Goal: Information Seeking & Learning: Learn about a topic

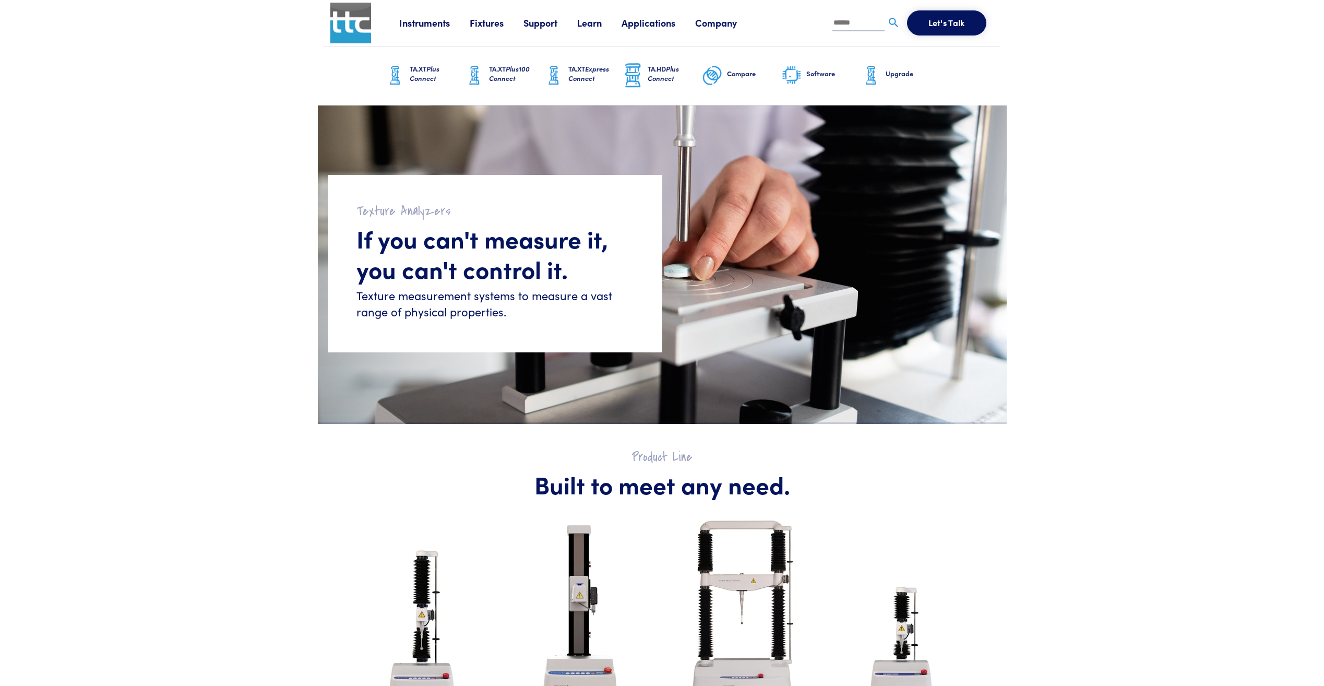
click at [599, 24] on link "Learn" at bounding box center [599, 22] width 44 height 13
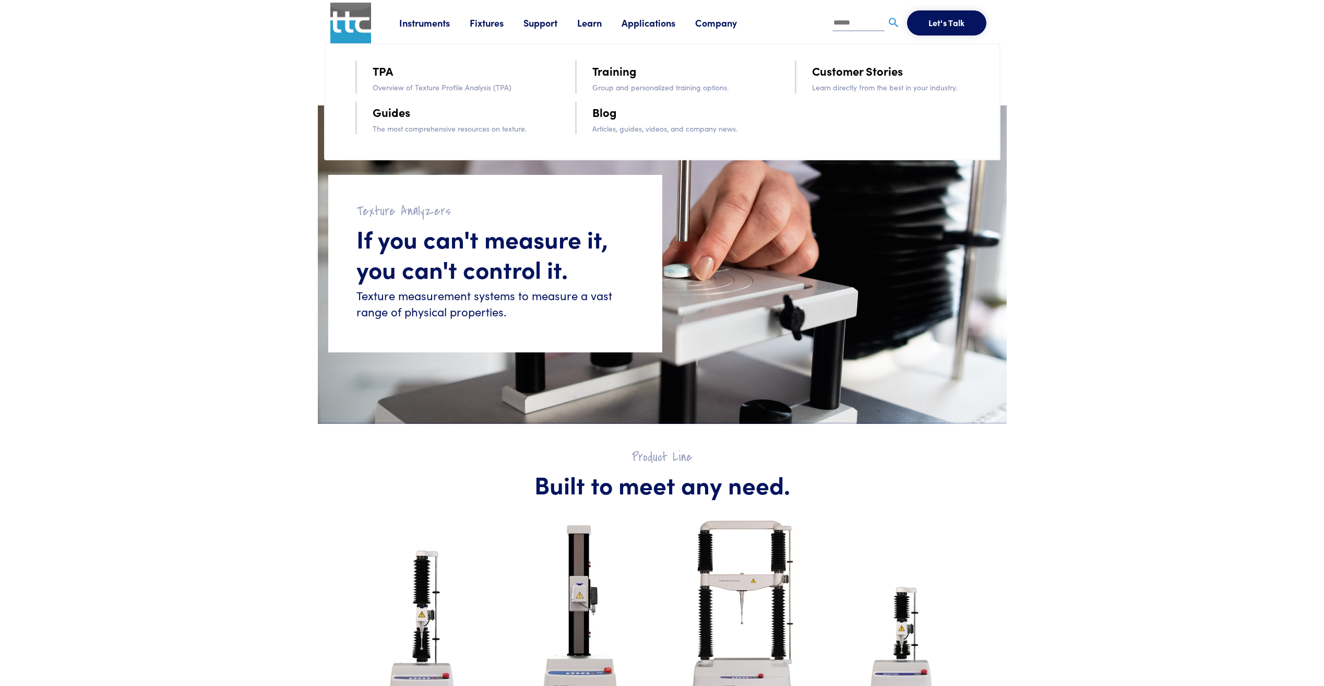
click at [387, 77] on link "TPA" at bounding box center [383, 71] width 20 height 18
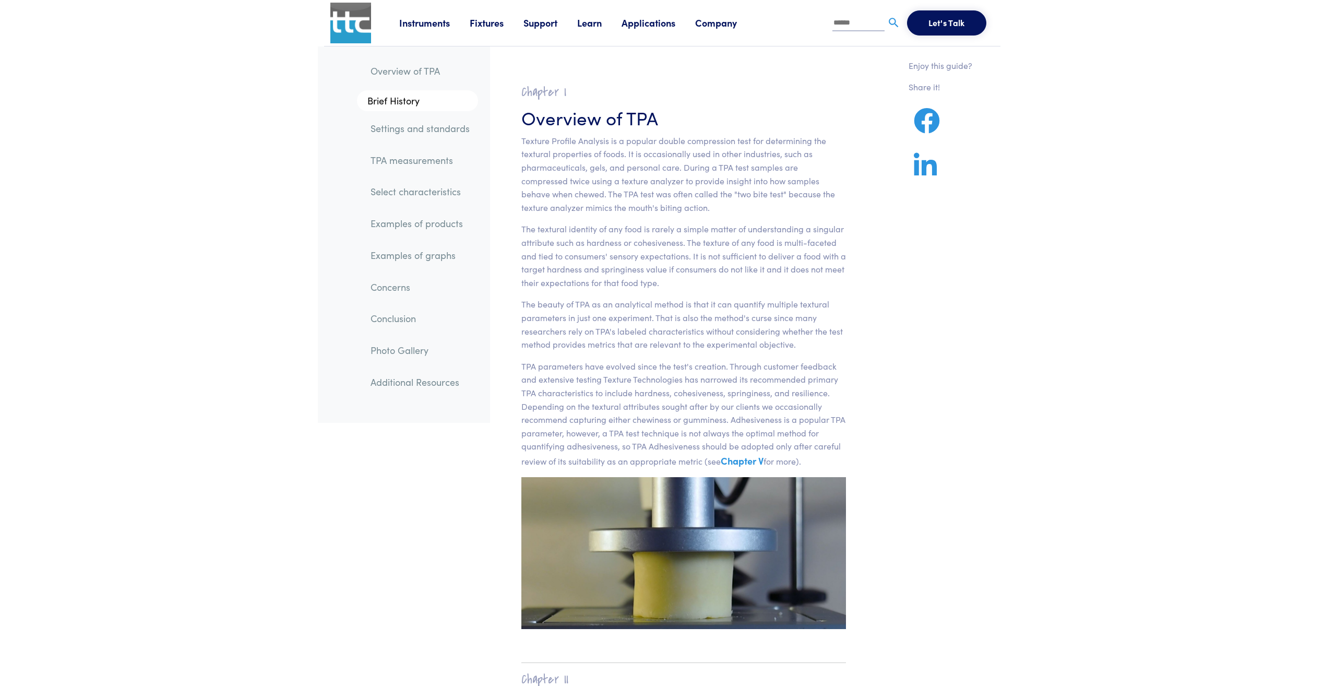
click at [400, 190] on link "Select characteristics" at bounding box center [420, 192] width 116 height 24
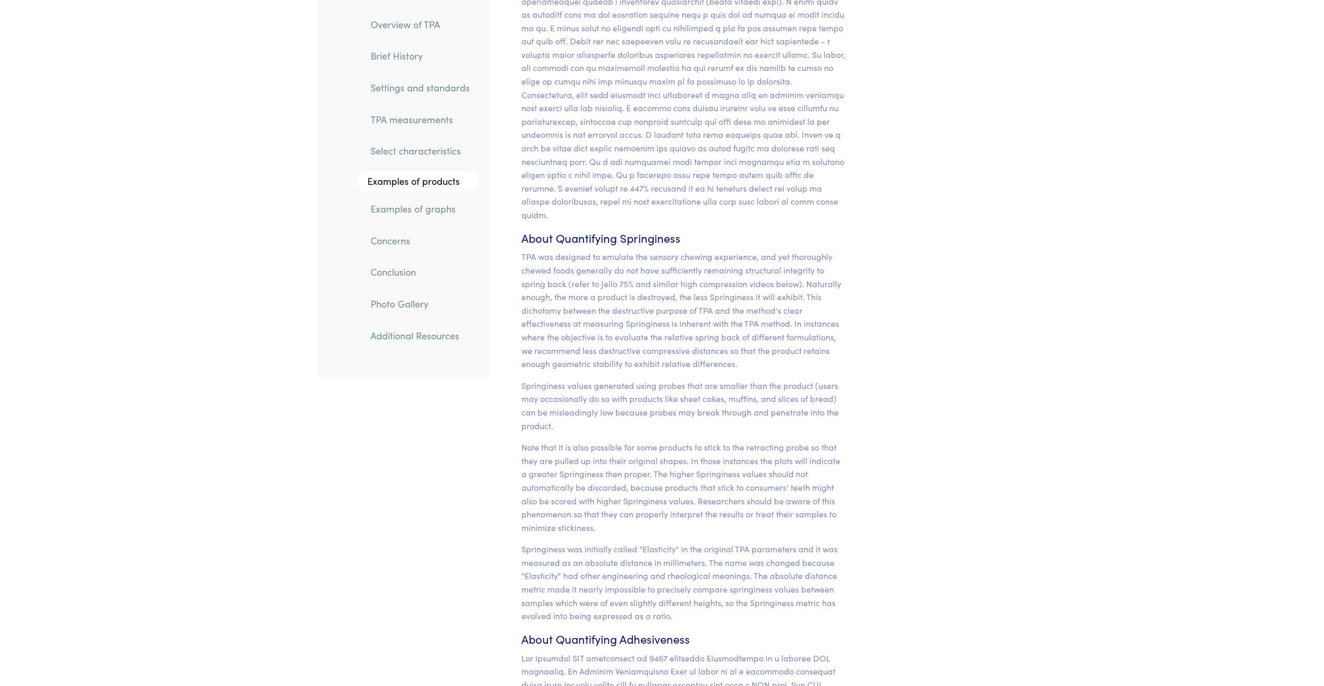
click at [445, 144] on link "Select characteristics" at bounding box center [420, 151] width 116 height 24
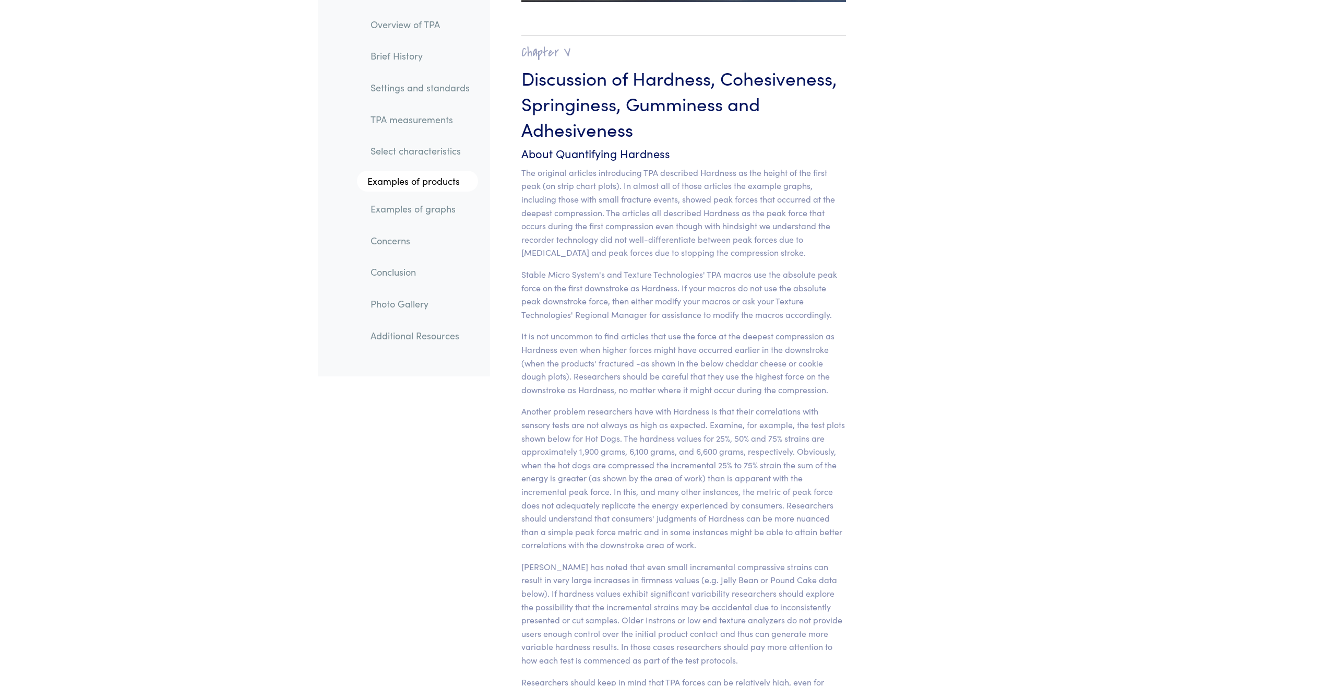
click at [436, 111] on link "TPA measurements" at bounding box center [420, 120] width 116 height 24
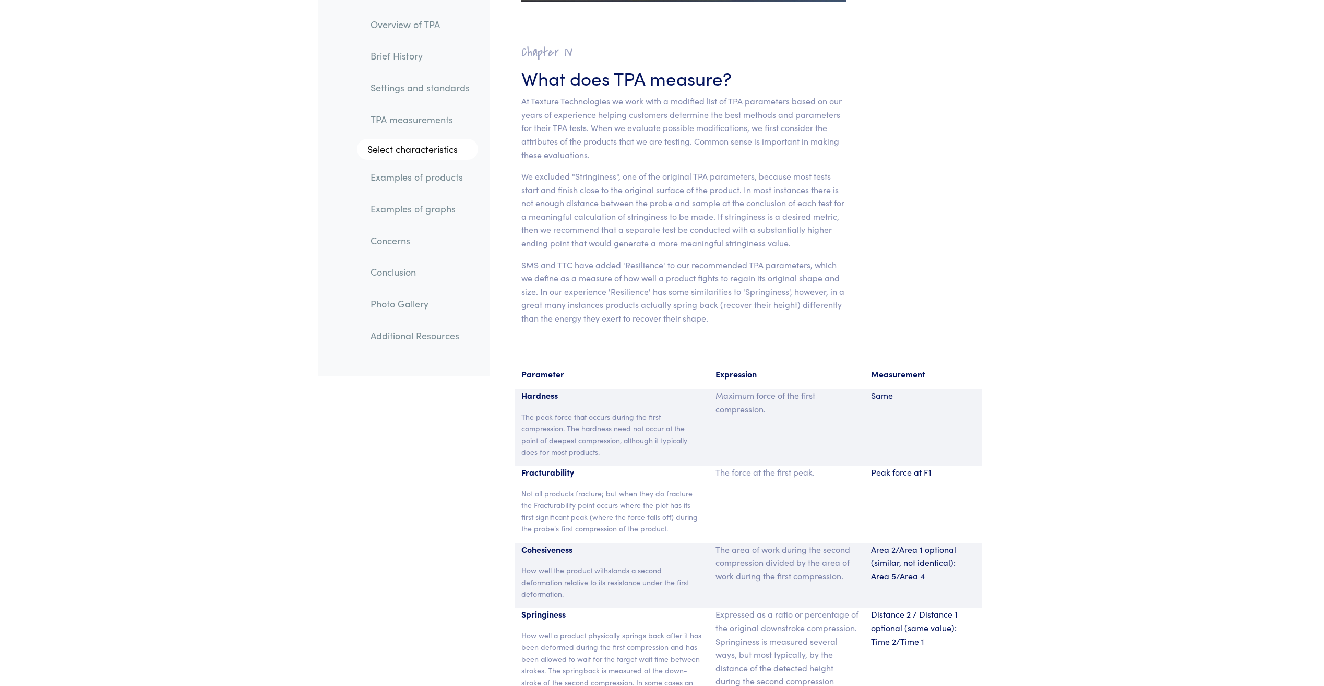
scroll to position [6698, 0]
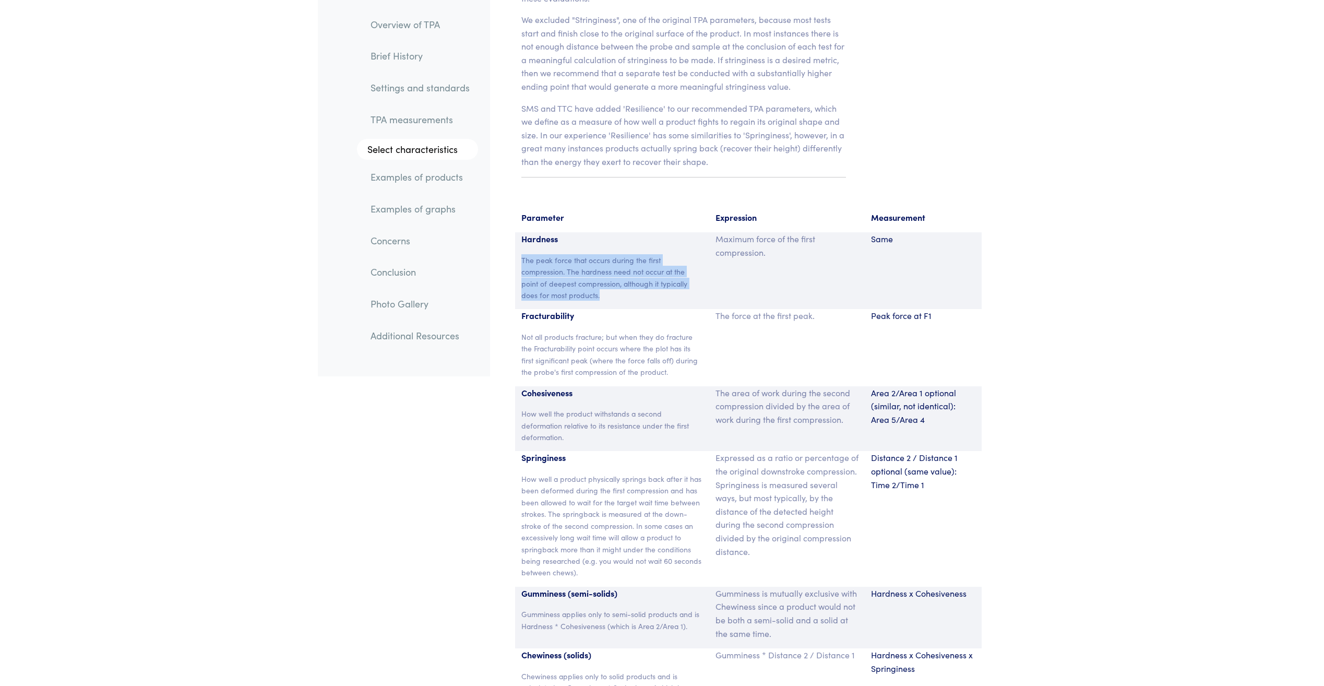
drag, startPoint x: 571, startPoint y: 280, endPoint x: 521, endPoint y: 247, distance: 60.4
click at [521, 254] on p "The peak force that occurs during the first compression. The hardness need not …" at bounding box center [612, 277] width 182 height 47
copy p "The peak force that occurs during the first compression. The hardness need not …"
drag, startPoint x: 555, startPoint y: 301, endPoint x: 588, endPoint y: 310, distance: 34.1
click at [556, 309] on p "Fracturability" at bounding box center [612, 316] width 182 height 14
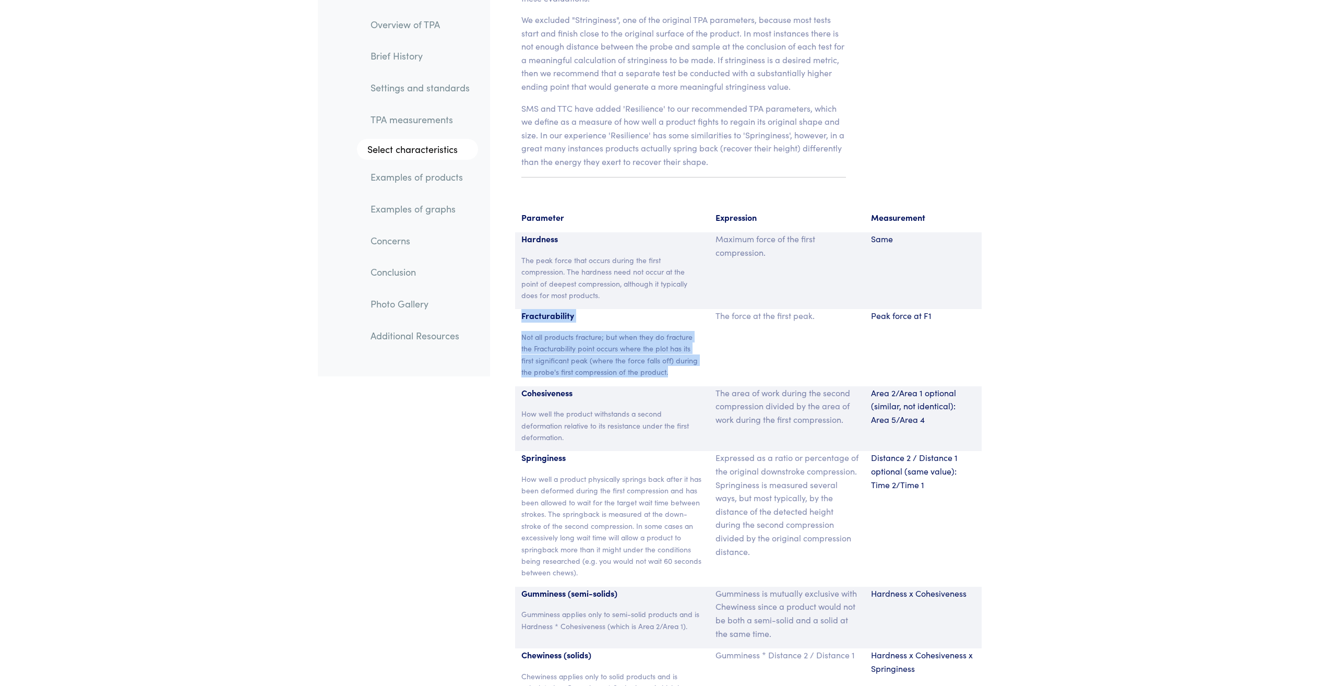
drag, startPoint x: 681, startPoint y: 360, endPoint x: 517, endPoint y: 297, distance: 175.9
click at [517, 309] on div "Fracturability Not all products fracture; but when they do fracture the Fractur…" at bounding box center [612, 347] width 195 height 77
copy div "Fracturability Not all products fracture; but when they do fracture the Fractur…"
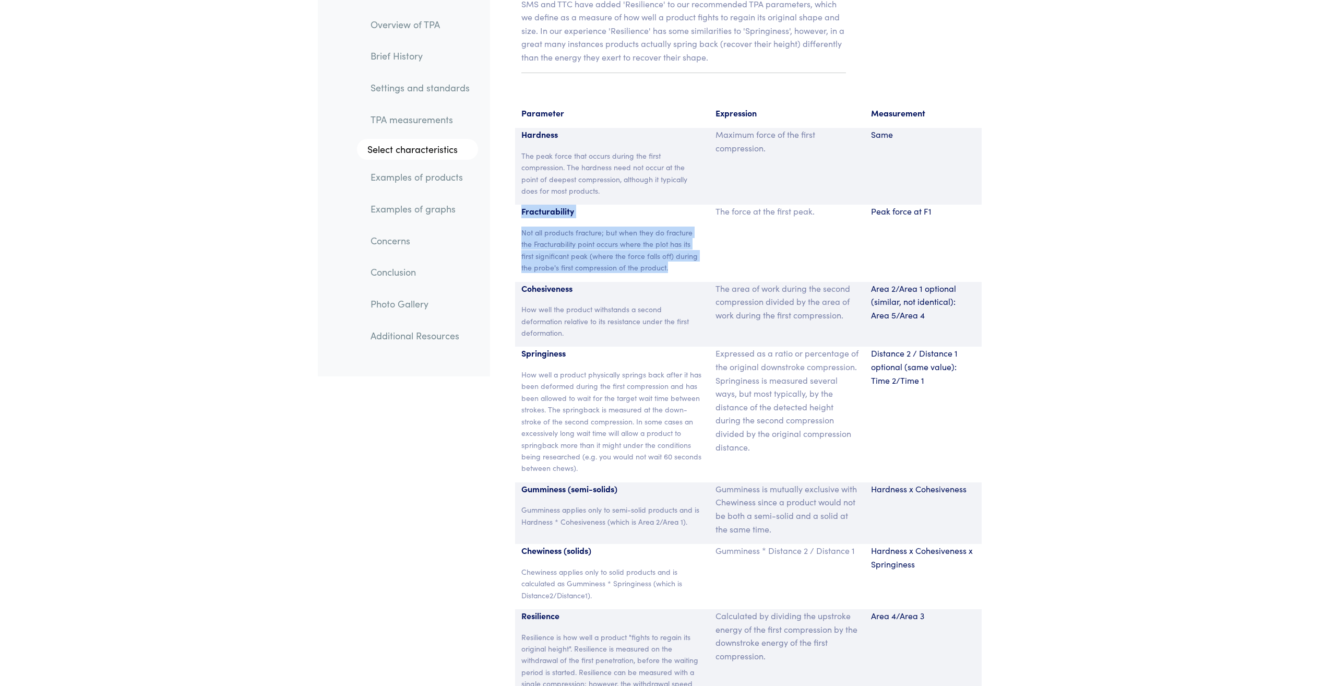
scroll to position [6750, 0]
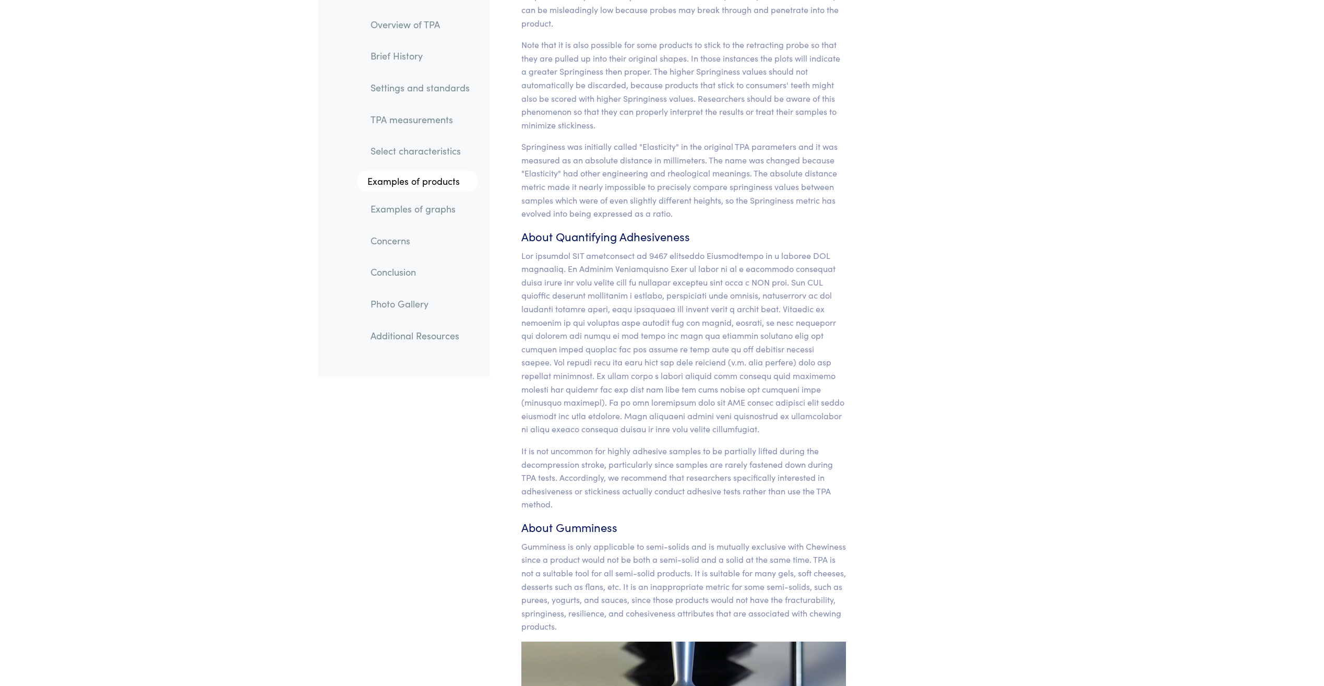
scroll to position [9568, 0]
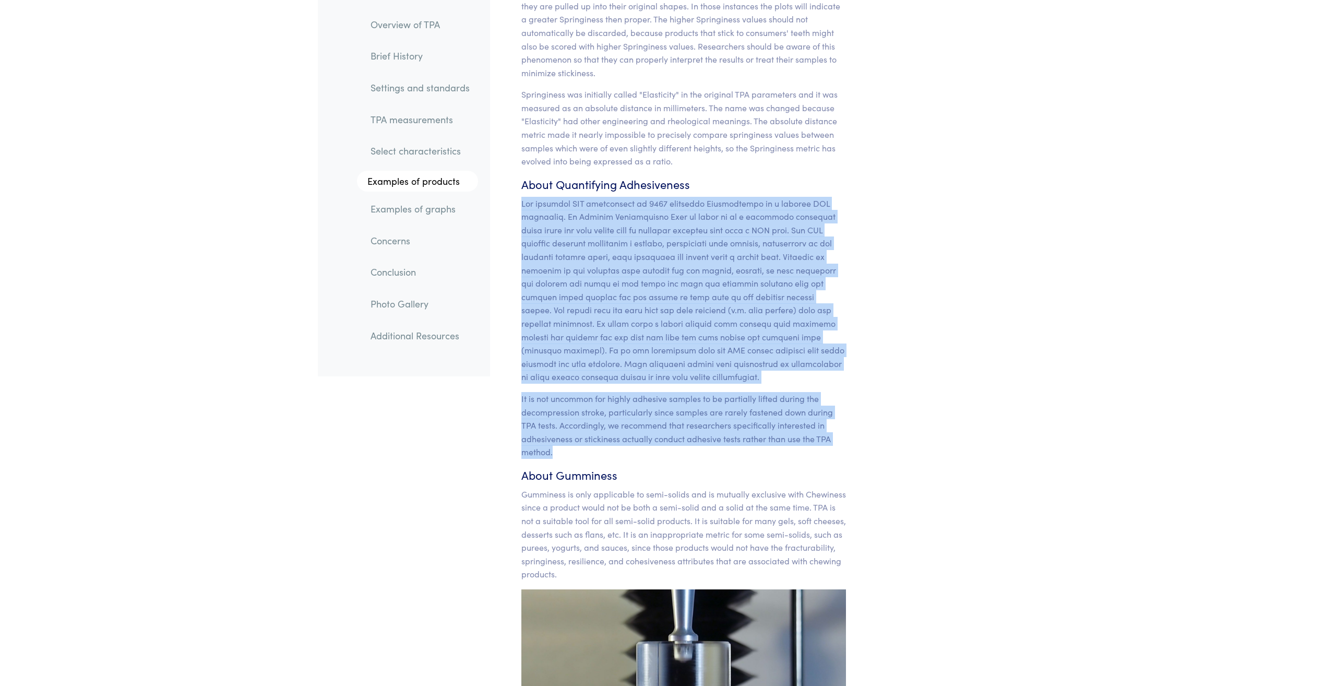
drag, startPoint x: 566, startPoint y: 424, endPoint x: 518, endPoint y: 179, distance: 249.4
copy section "The original TPA publication in [DATE] described Adhesiveness as a primary TPA …"
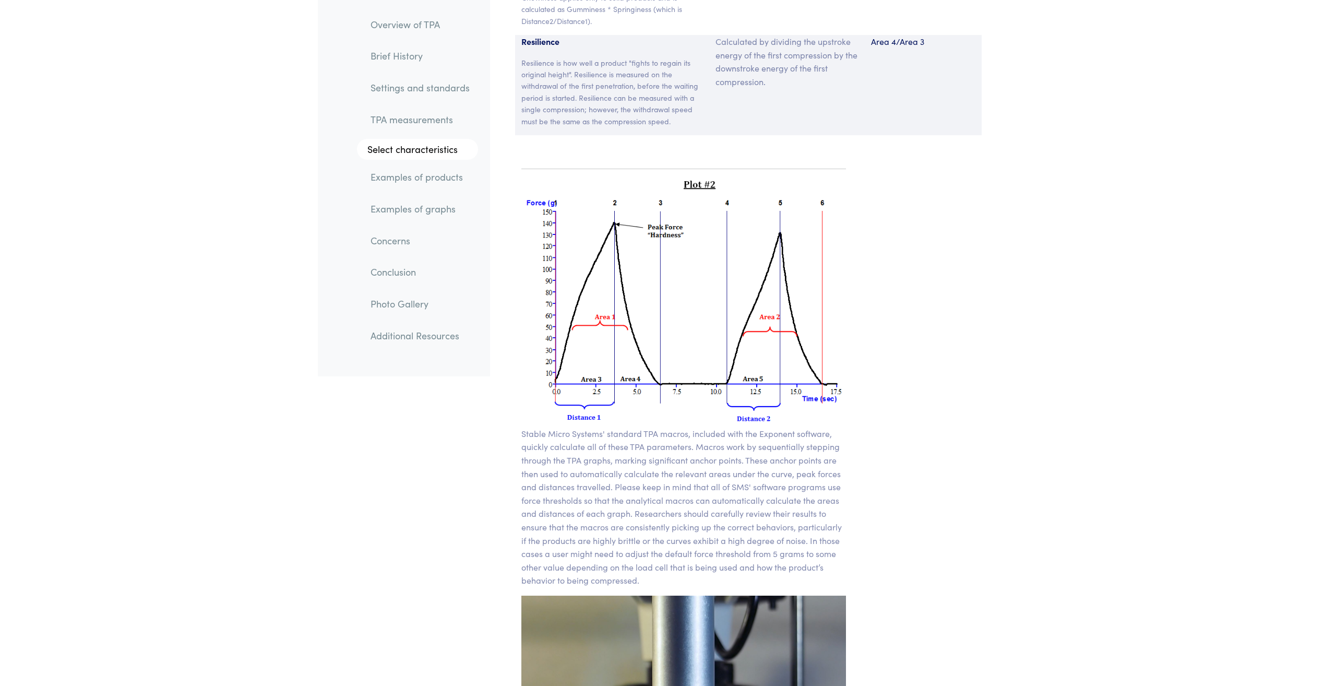
scroll to position [7063, 0]
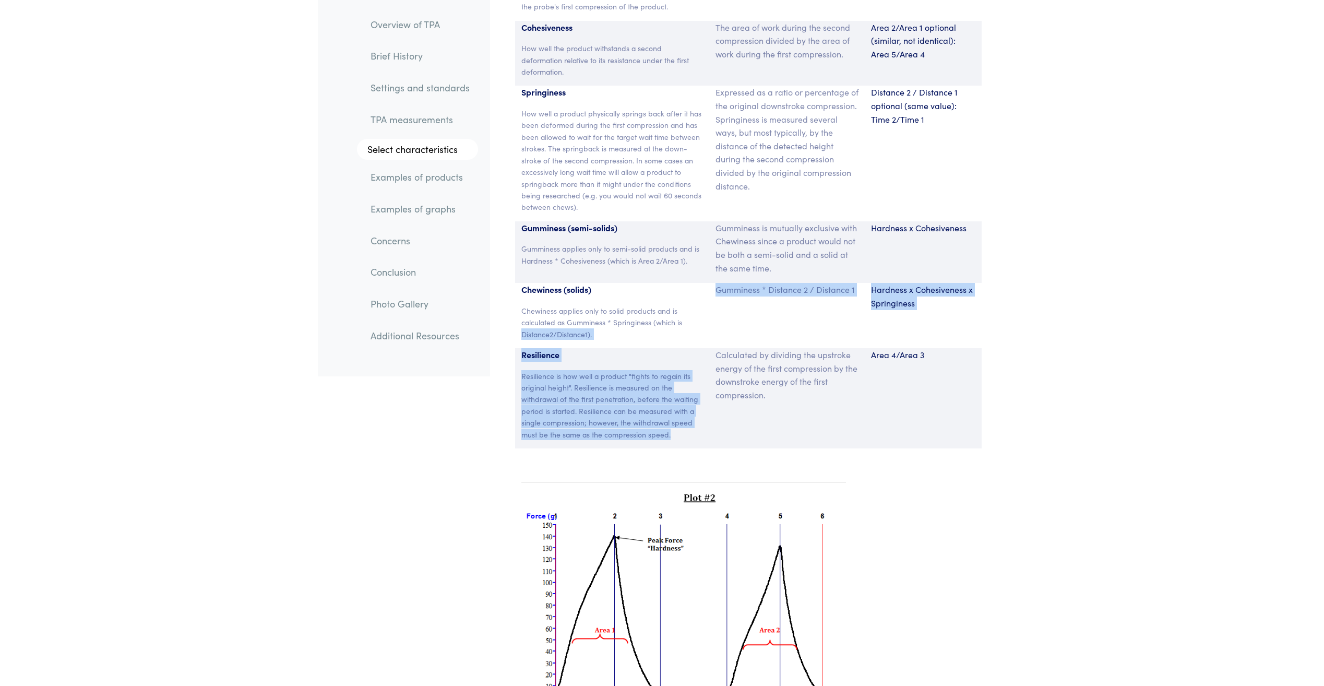
drag, startPoint x: 671, startPoint y: 424, endPoint x: 519, endPoint y: 333, distance: 177.2
click at [519, 333] on section "Parameter Expression Measurement Hardness The peak force that occurs during the…" at bounding box center [748, 147] width 504 height 628
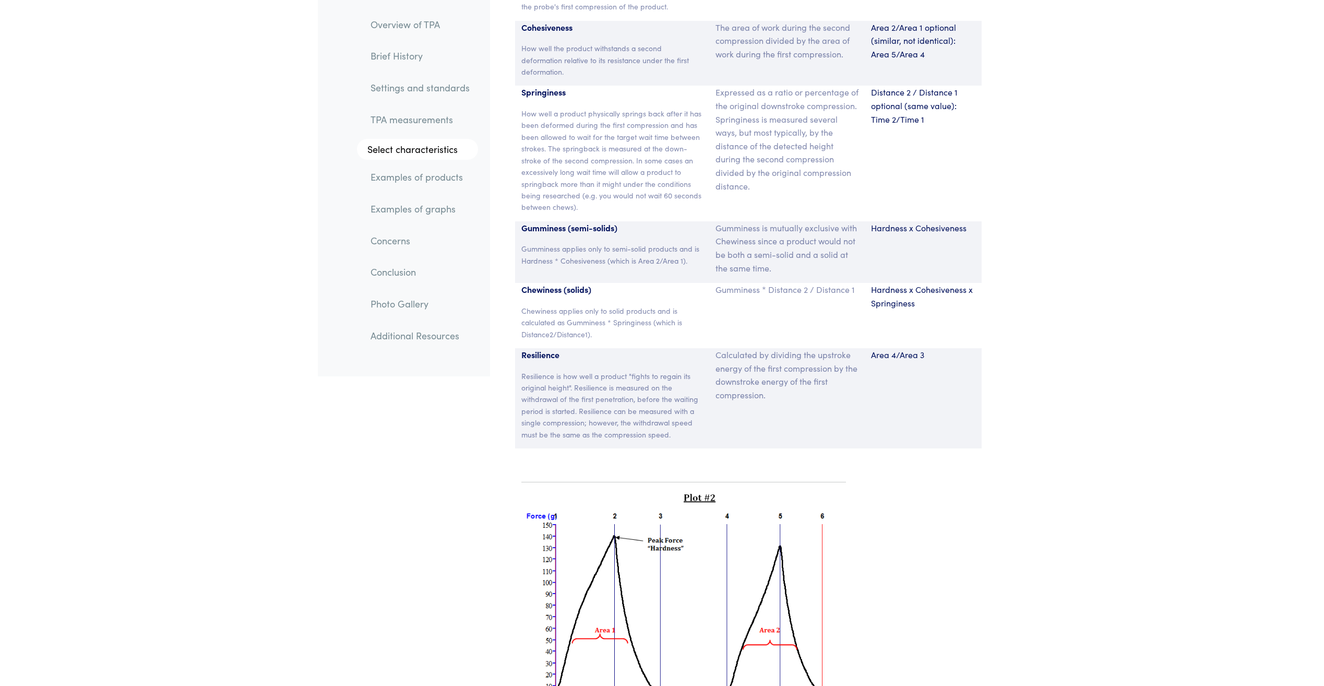
click at [757, 444] on section "Parameter Expression Measurement Hardness The peak force that occurs during the…" at bounding box center [748, 147] width 504 height 628
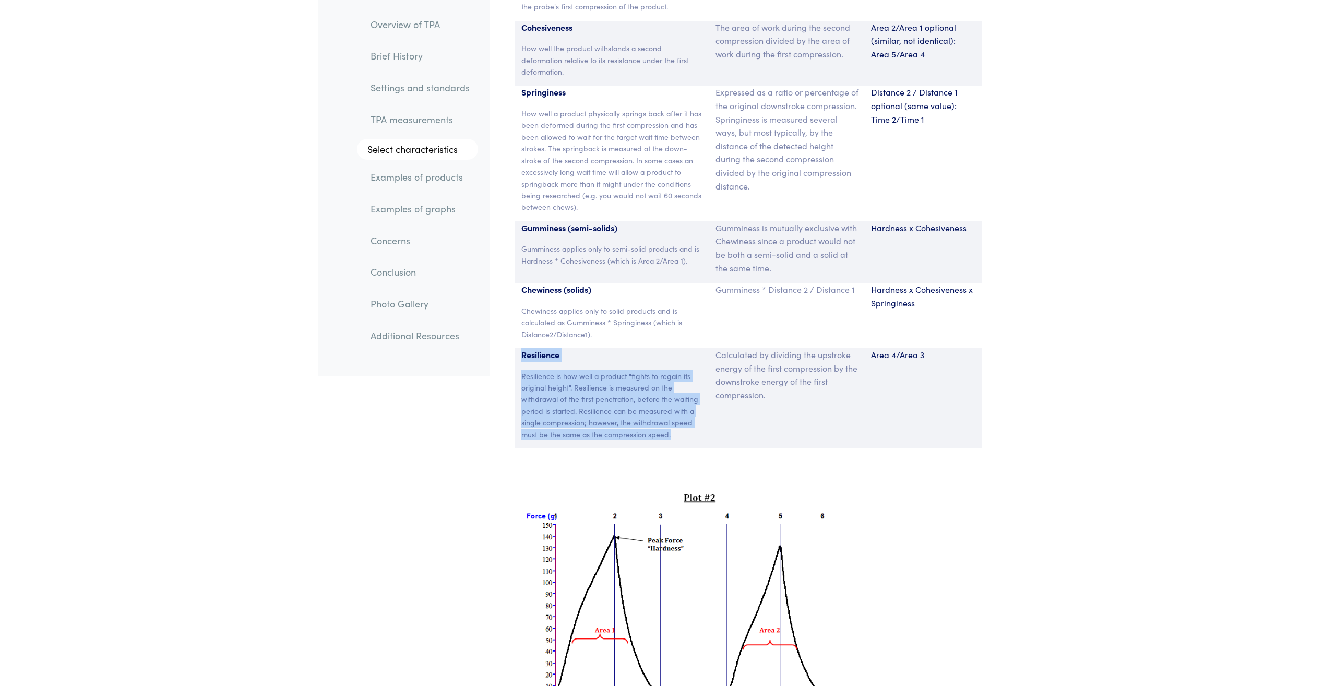
drag, startPoint x: 671, startPoint y: 419, endPoint x: 507, endPoint y: 344, distance: 180.8
click at [507, 344] on section "Parameter Expression Measurement Hardness The peak force that occurs during the…" at bounding box center [748, 147] width 504 height 628
copy div "Resilience Resilience is how well a product "fights to regain its original heig…"
